Goal: Task Accomplishment & Management: Complete application form

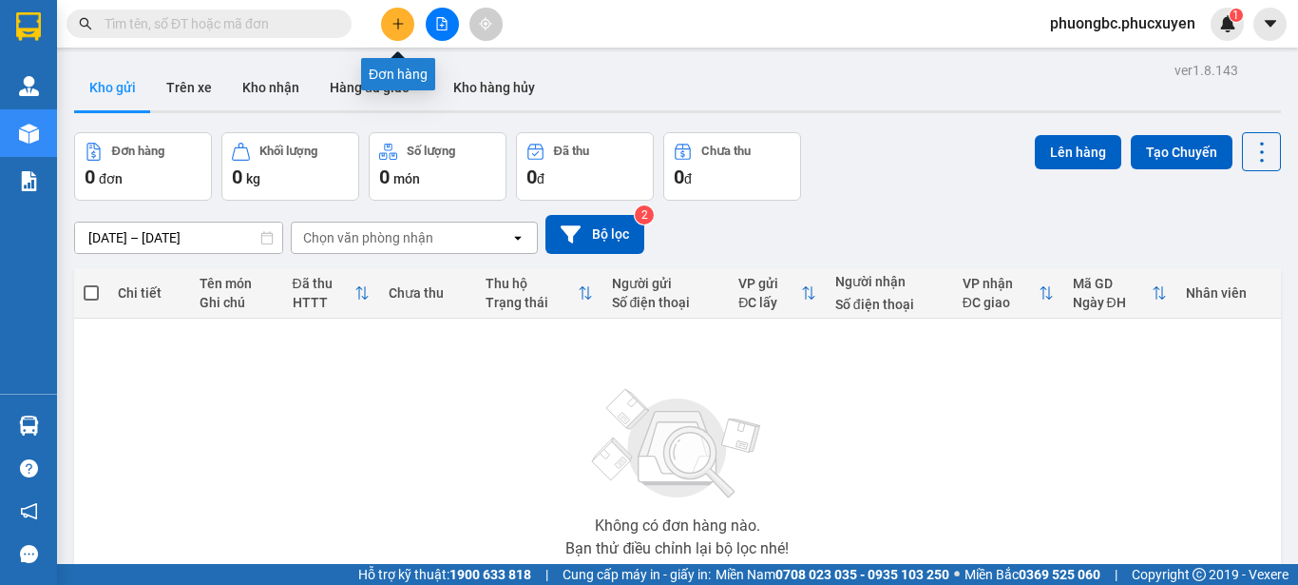
click at [404, 20] on icon "plus" at bounding box center [398, 23] width 13 height 13
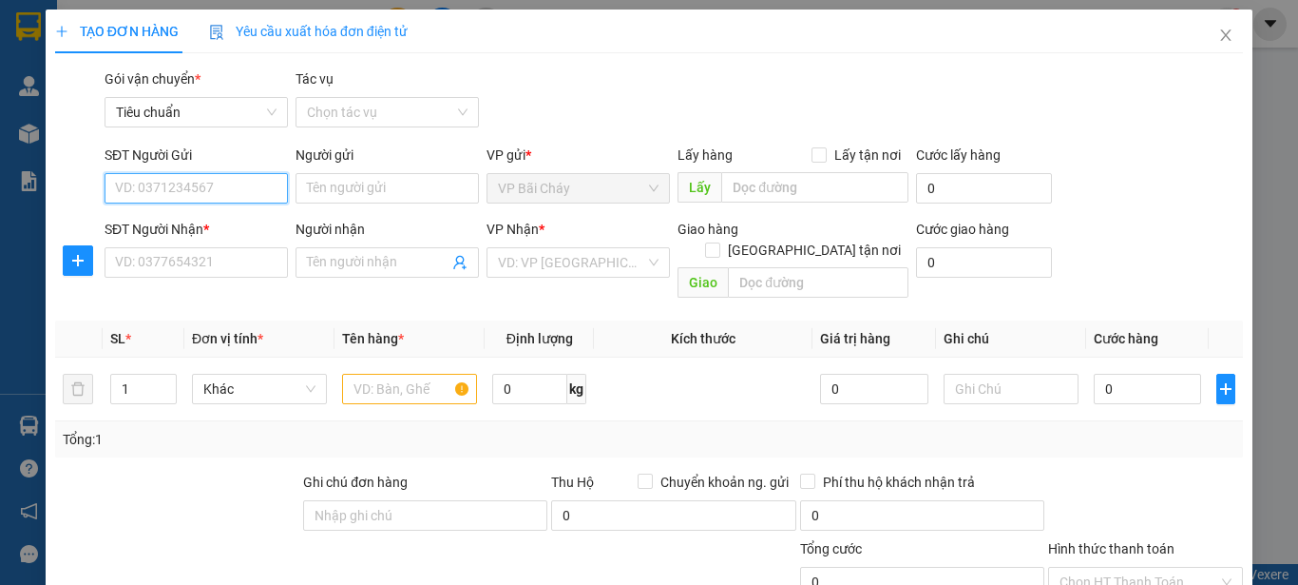
click at [226, 192] on input "SĐT Người Gửi" at bounding box center [196, 188] width 183 height 30
click at [202, 227] on div "0826268334 - [PERSON_NAME]" at bounding box center [208, 226] width 187 height 21
type input "0826268334"
type input "[PERSON_NAME]"
type input "0826268334"
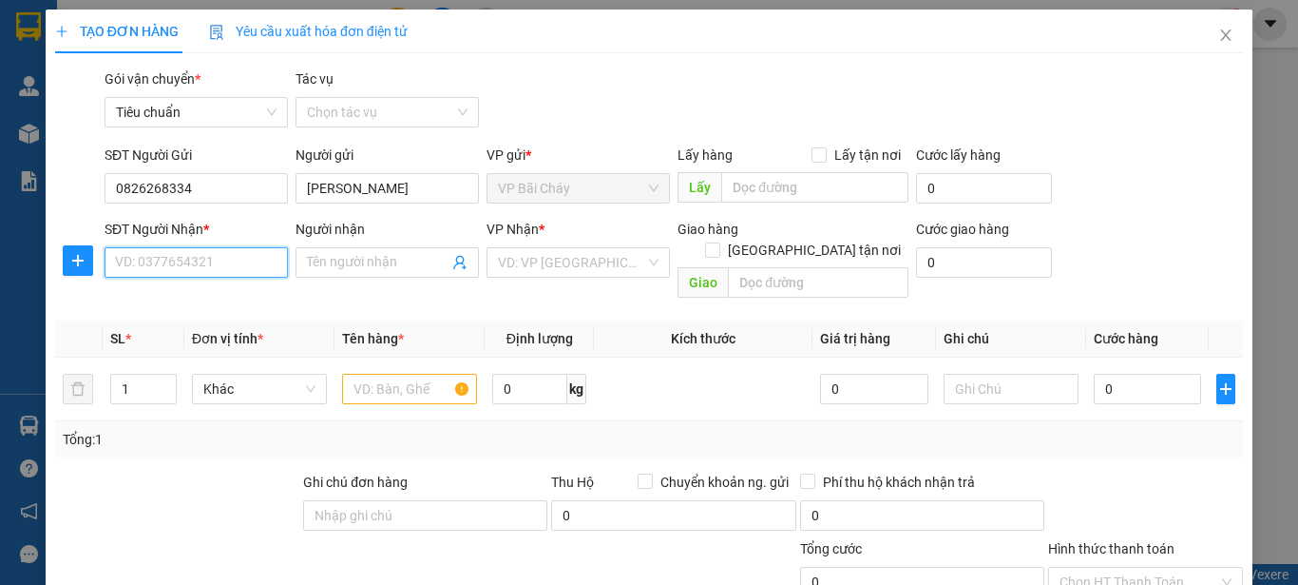
click at [206, 261] on input "SĐT Người Nhận *" at bounding box center [196, 262] width 183 height 30
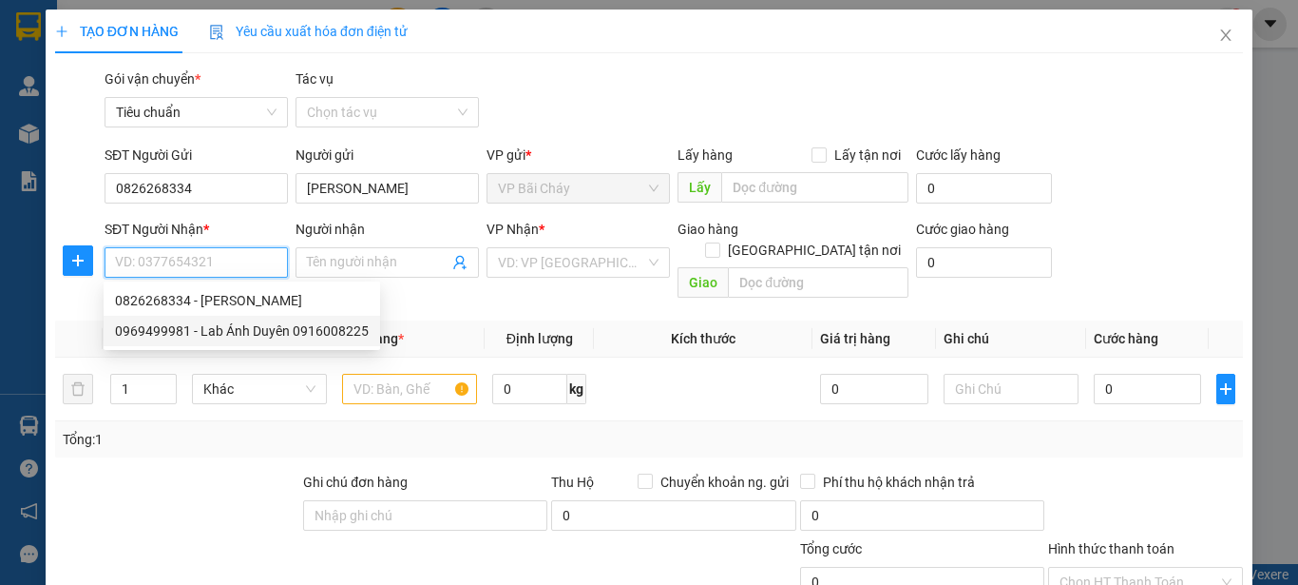
click at [297, 328] on div "0969499981 - Lab Ánh Duyên 0916008225" at bounding box center [242, 330] width 254 height 21
type input "0969499981"
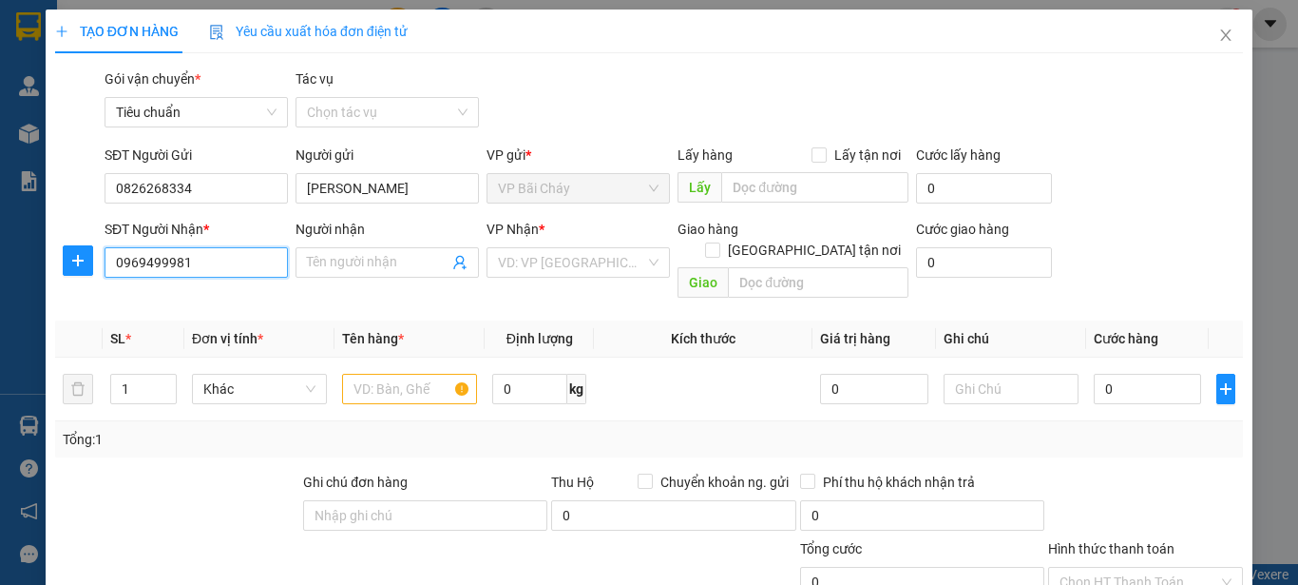
type input "Lab Ánh Duyên 0916008225"
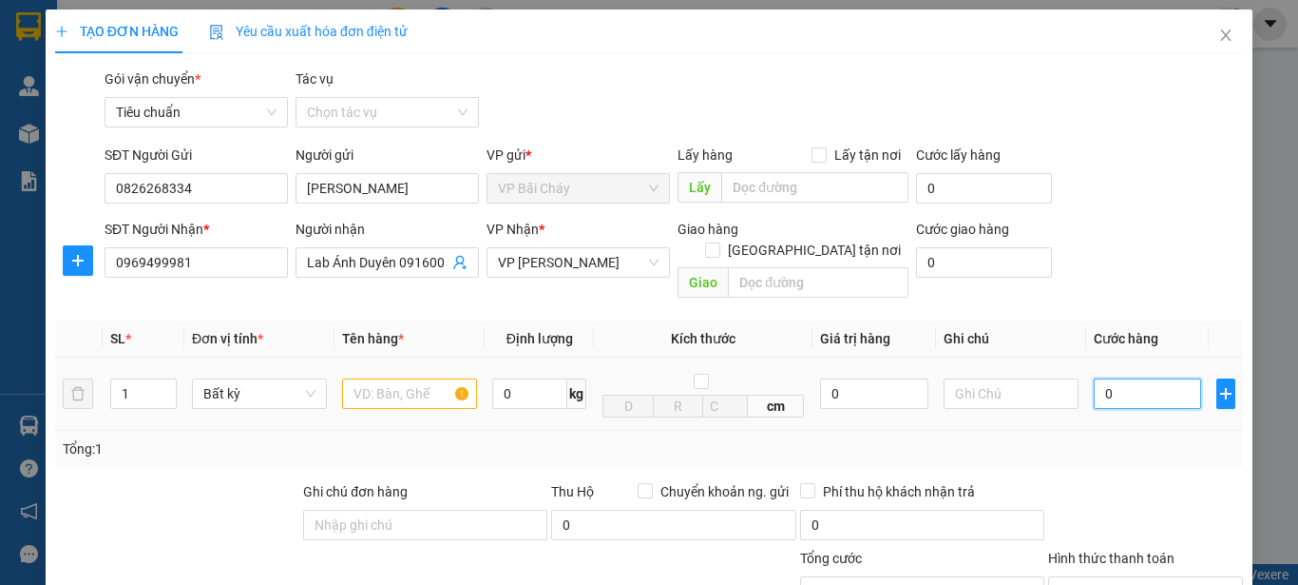
click at [1112, 378] on input "0" at bounding box center [1147, 393] width 107 height 30
type input "5"
type input "50"
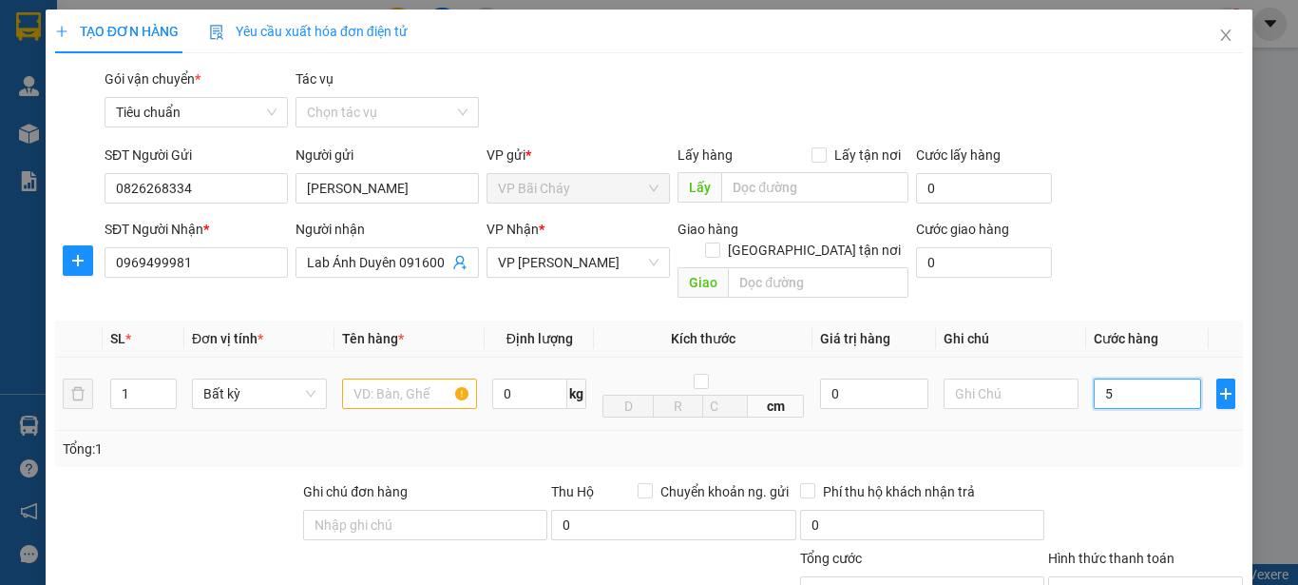
type input "50"
type input "50.000"
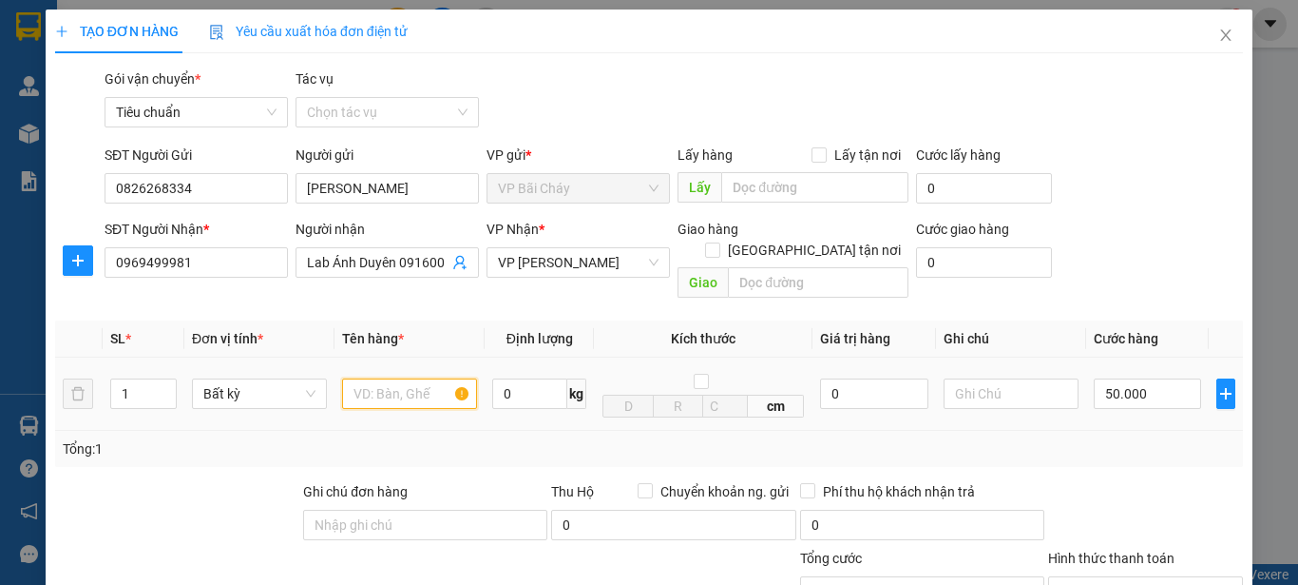
click at [389, 378] on input "text" at bounding box center [409, 393] width 135 height 30
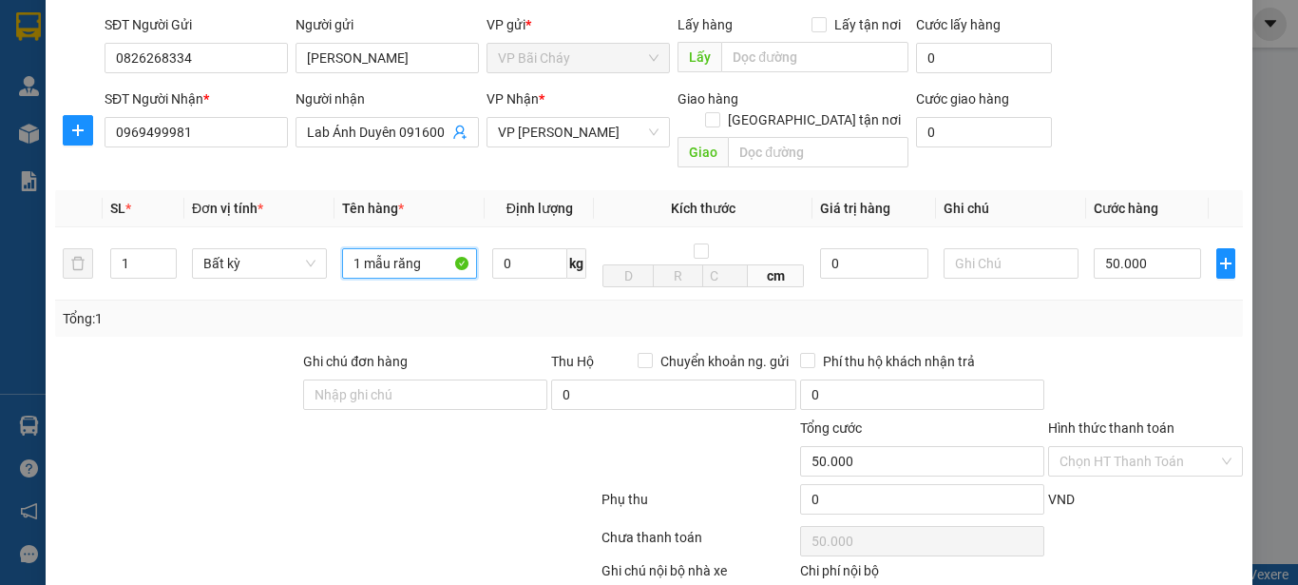
scroll to position [190, 0]
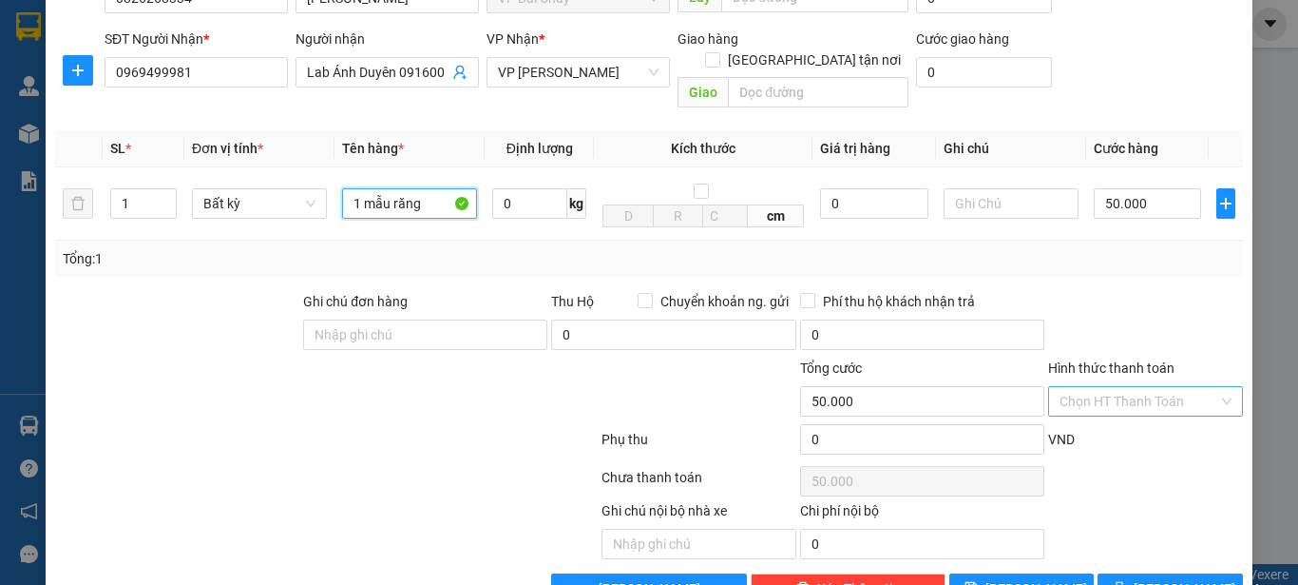
type input "1 mẫu răng"
click at [1145, 387] on input "Hình thức thanh toán" at bounding box center [1139, 401] width 159 height 29
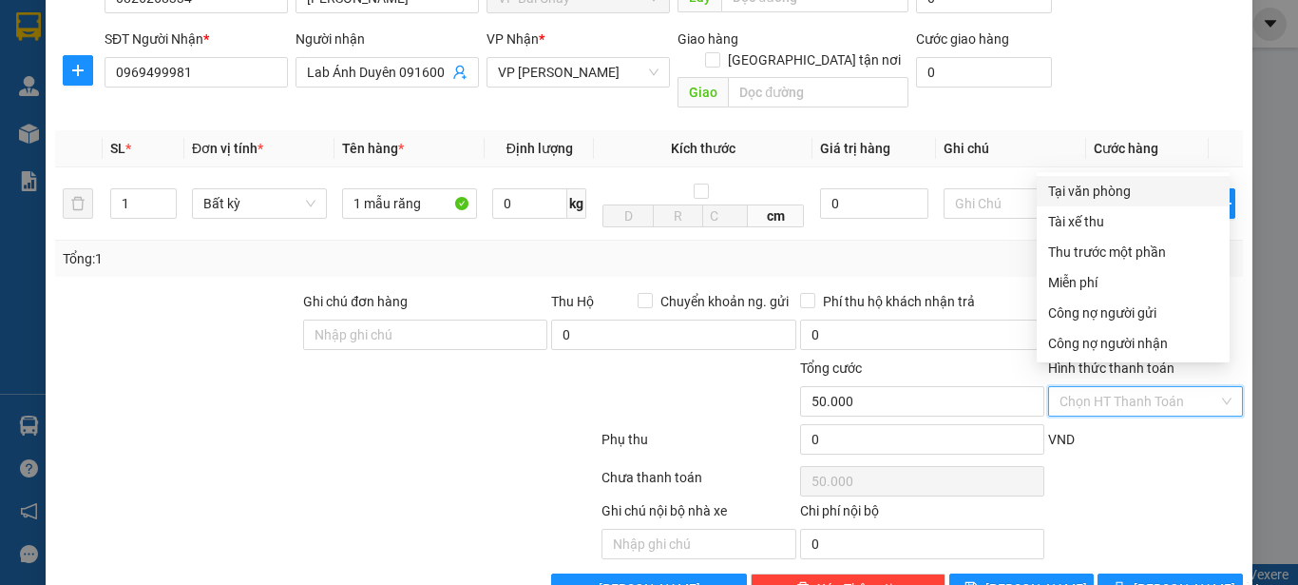
click at [1106, 189] on div "Tại văn phòng" at bounding box center [1133, 191] width 170 height 21
type input "0"
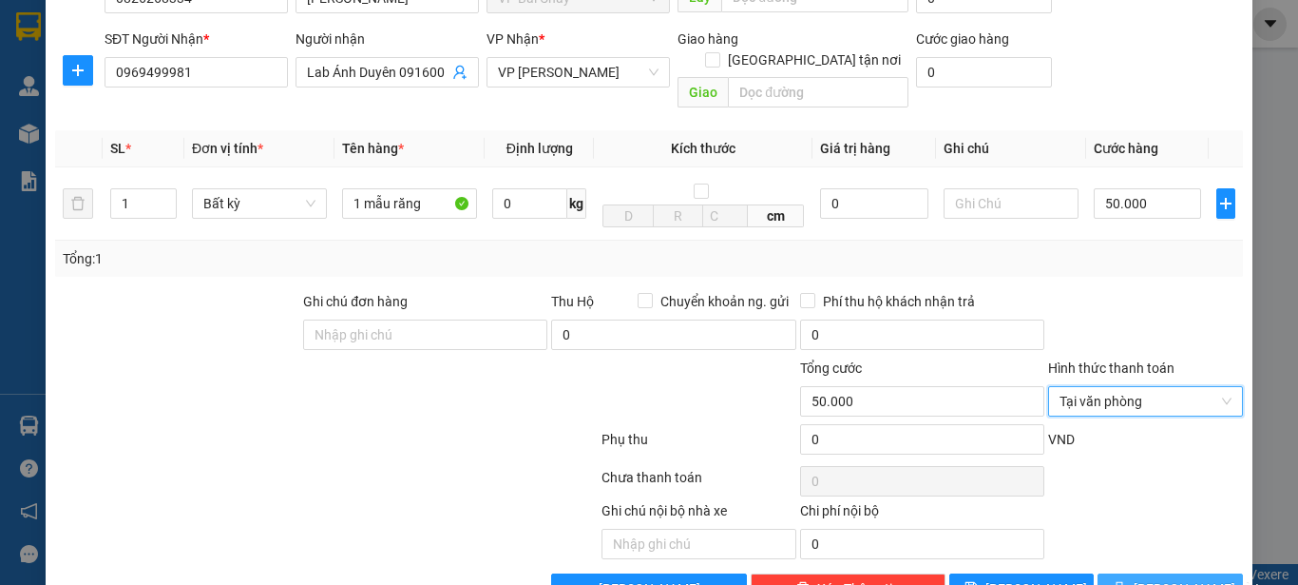
click at [1167, 578] on span "[PERSON_NAME] và In" at bounding box center [1200, 588] width 133 height 21
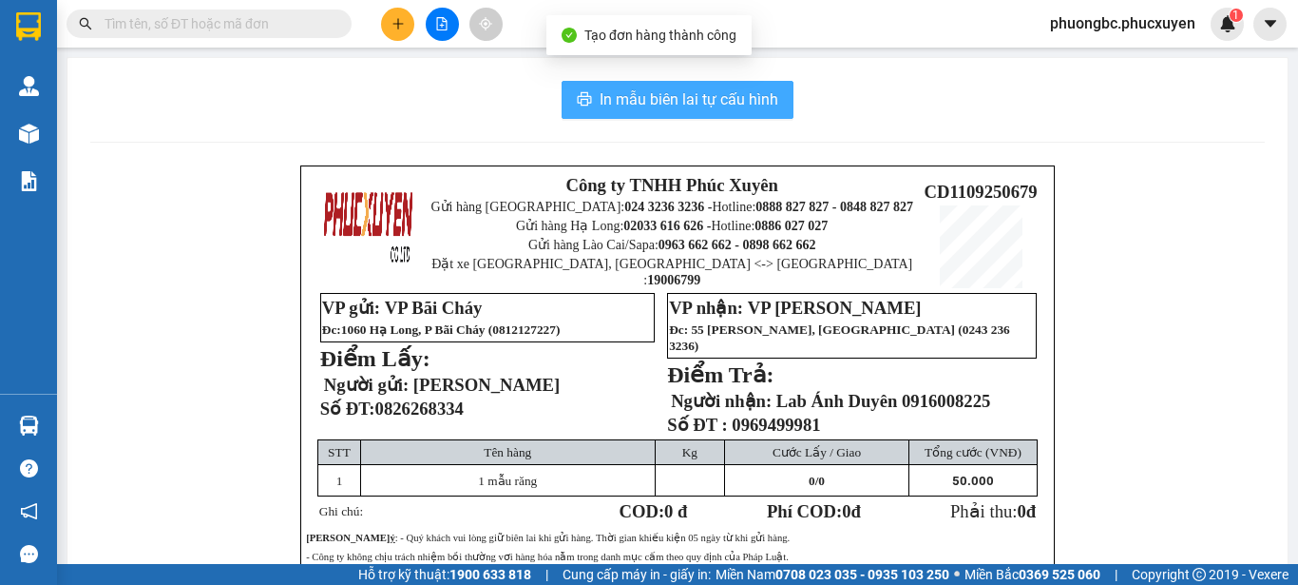
click at [677, 90] on span "In mẫu biên lai tự cấu hình" at bounding box center [689, 99] width 179 height 24
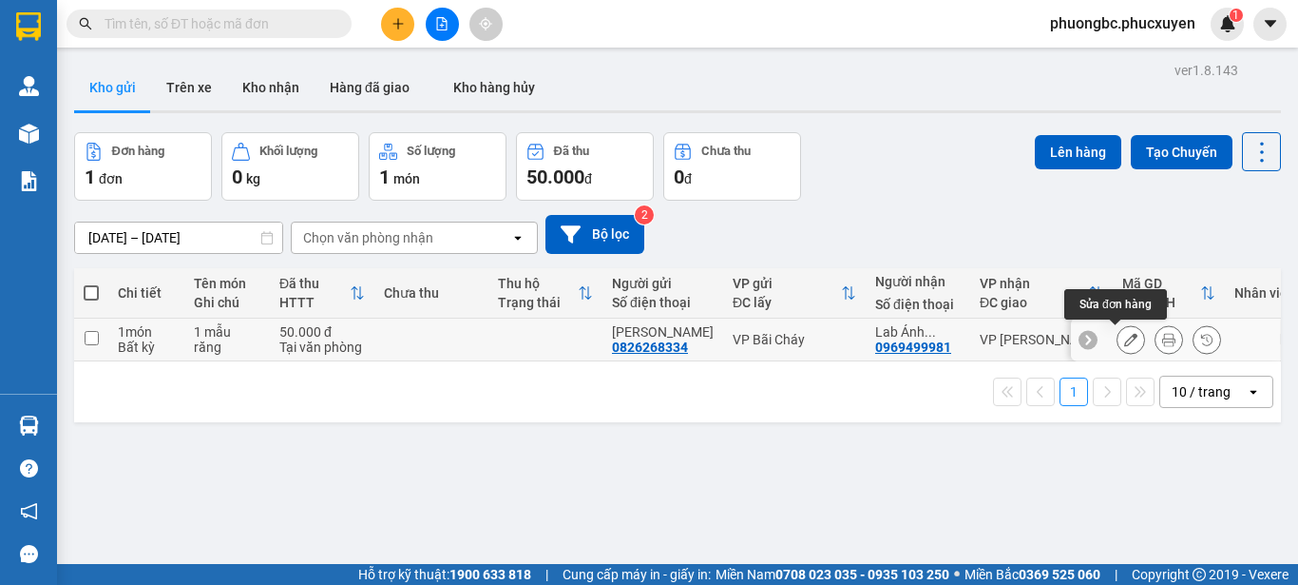
click at [1124, 335] on icon at bounding box center [1130, 339] width 13 height 13
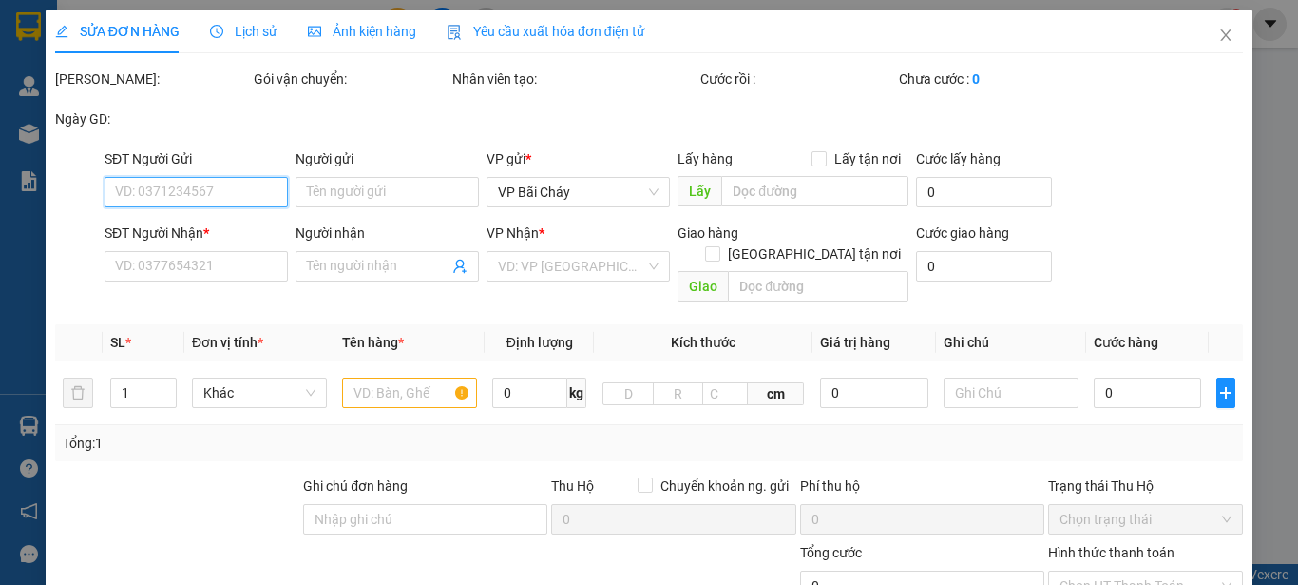
type input "0826268334"
type input "[PERSON_NAME]"
type input "0969499981"
type input "Lab Ánh Duyên 0916008225"
type input "50.000"
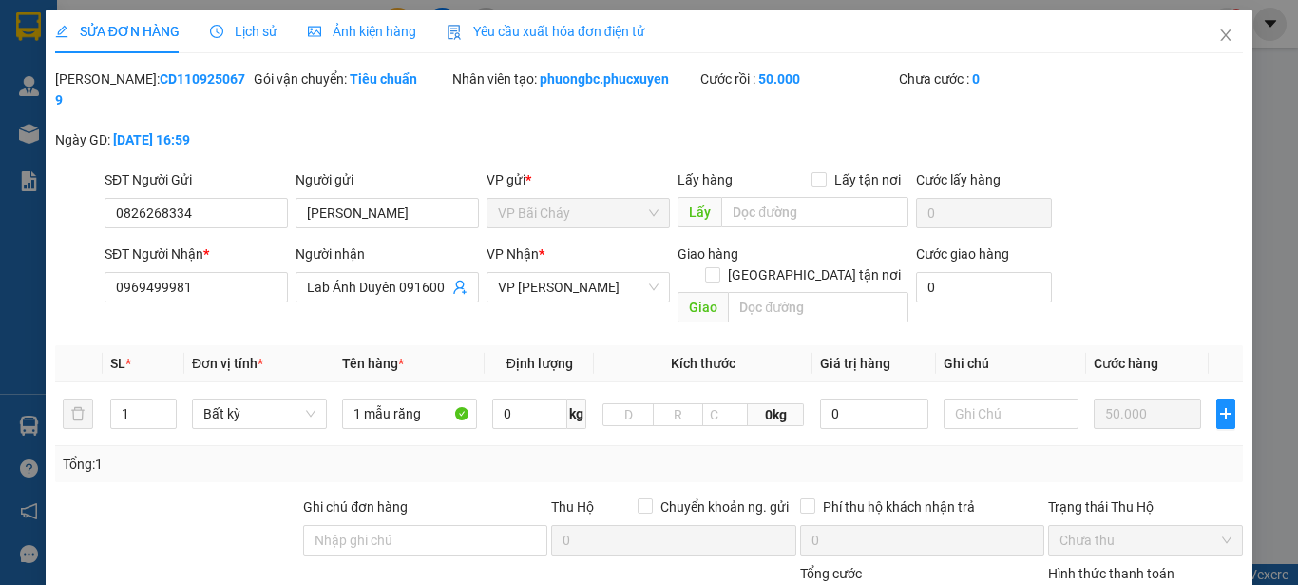
drag, startPoint x: 212, startPoint y: 76, endPoint x: 105, endPoint y: 86, distance: 106.9
click at [105, 86] on div "[PERSON_NAME]: CD1109250679" at bounding box center [152, 89] width 195 height 42
copy b "CD1109250679"
click at [1218, 32] on icon "close" at bounding box center [1225, 35] width 15 height 15
